Goal: Task Accomplishment & Management: Manage account settings

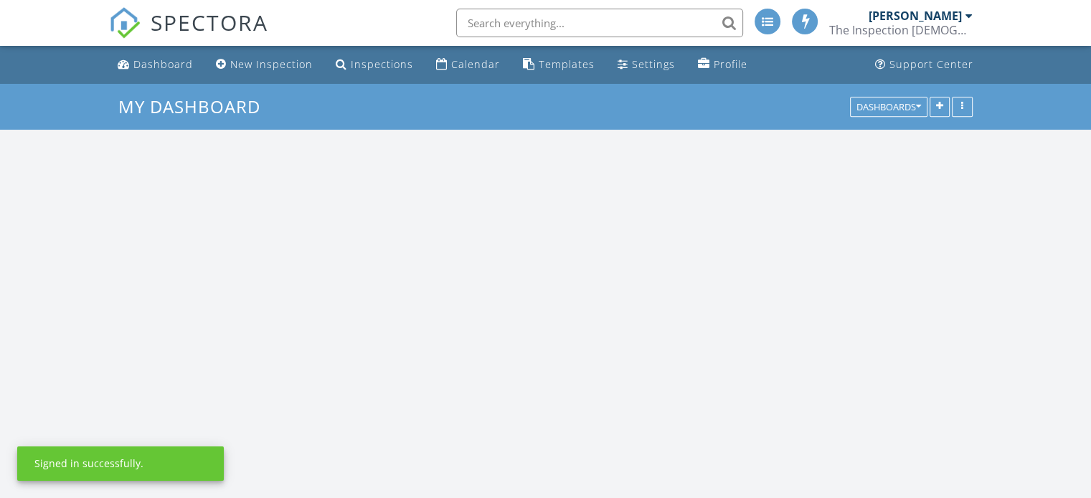
scroll to position [1327, 1113]
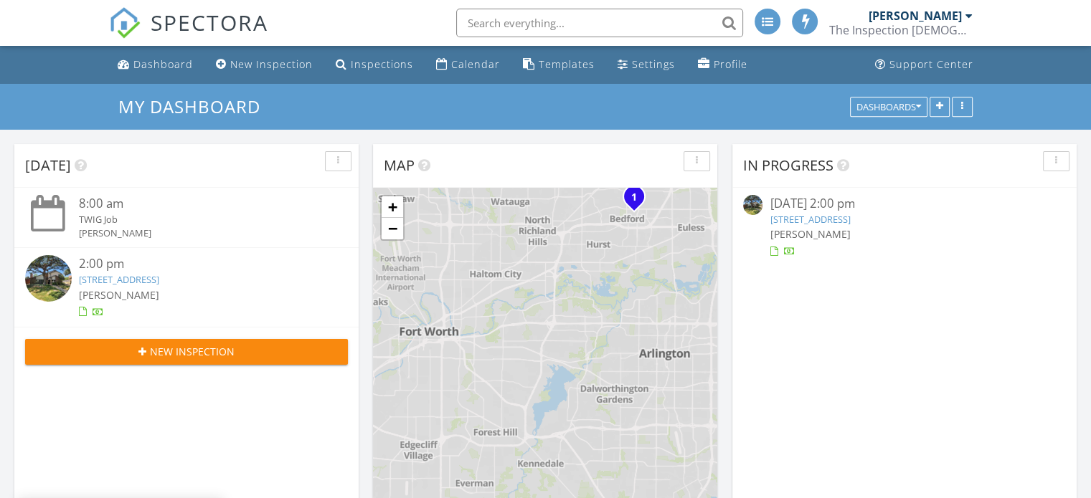
click at [159, 280] on link "[STREET_ADDRESS]" at bounding box center [119, 279] width 80 height 13
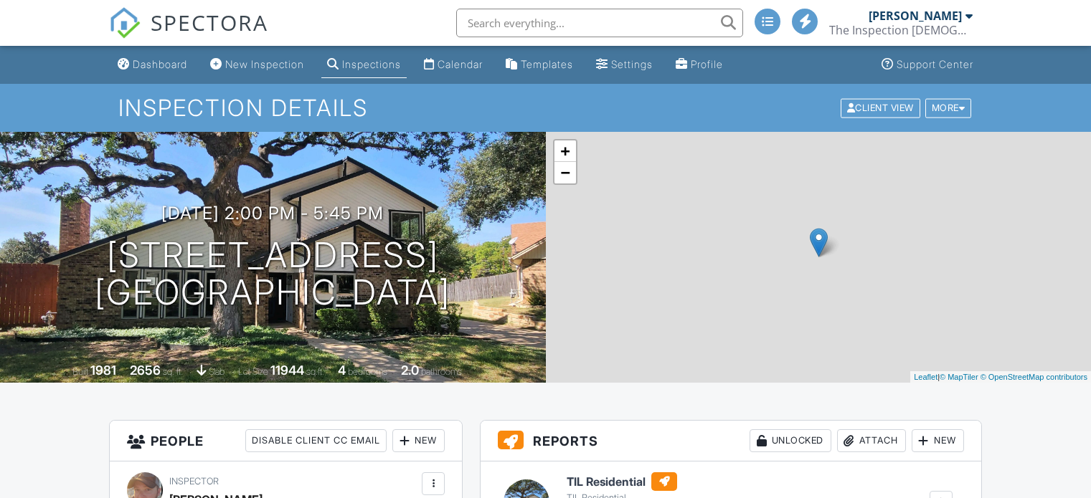
scroll to position [164, 0]
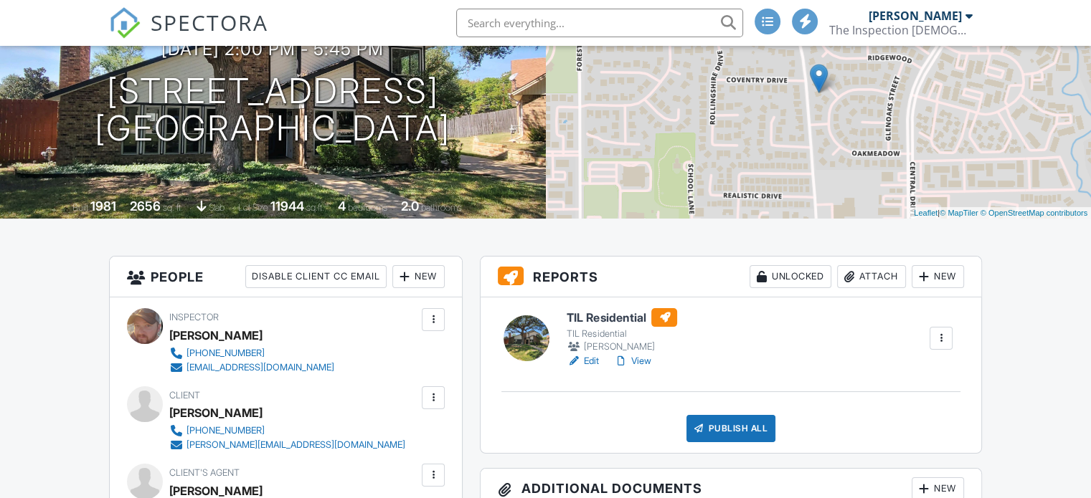
click at [889, 265] on div "Attach" at bounding box center [871, 276] width 69 height 23
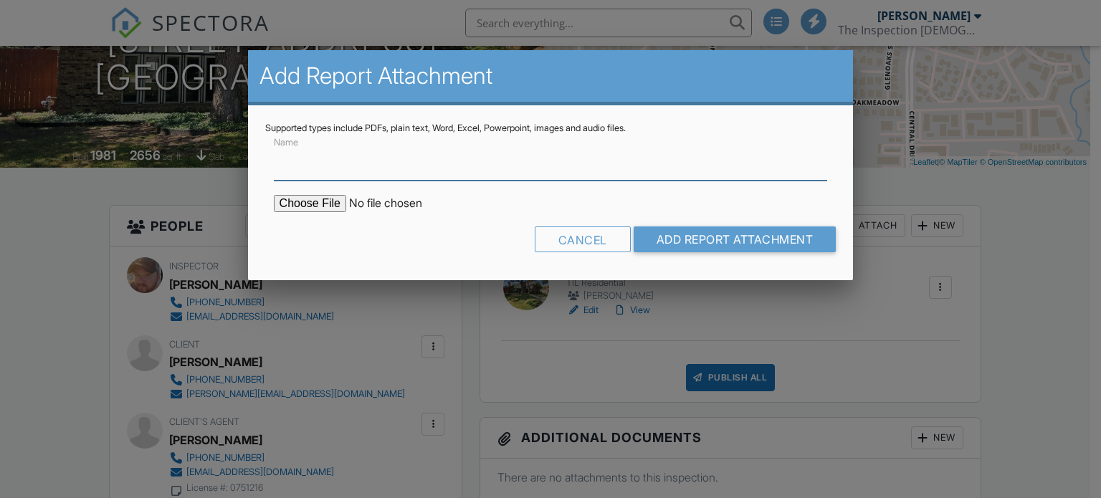
scroll to position [0, 0]
click at [333, 201] on input "file" at bounding box center [396, 203] width 244 height 17
type input "C:\fakepath\[PERSON_NAME] Final WDI Report.pdf"
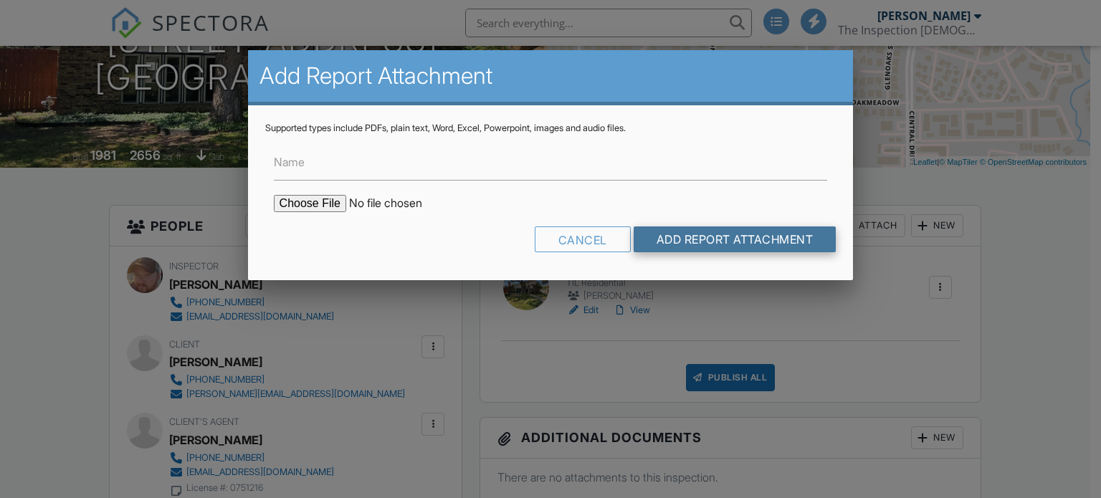
click at [674, 233] on input "Add Report Attachment" at bounding box center [735, 240] width 203 height 26
